Goal: Navigation & Orientation: Find specific page/section

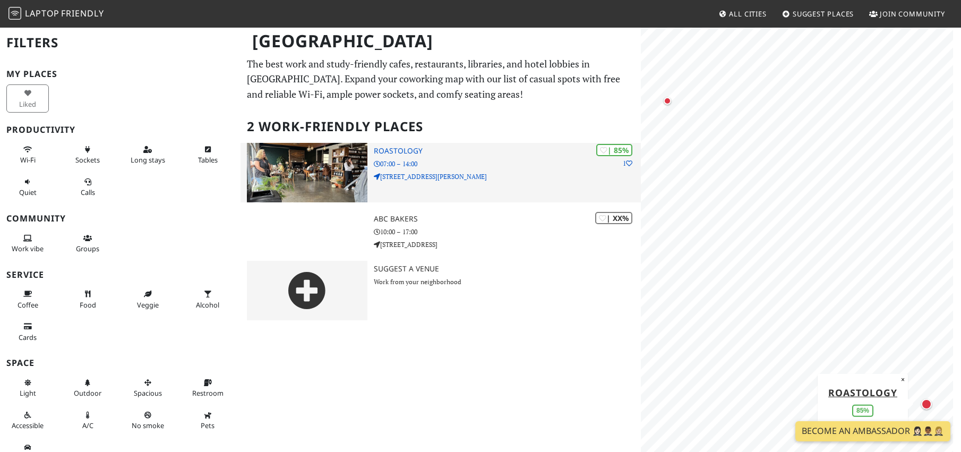
click at [335, 167] on img at bounding box center [307, 172] width 121 height 59
